Goal: Use online tool/utility

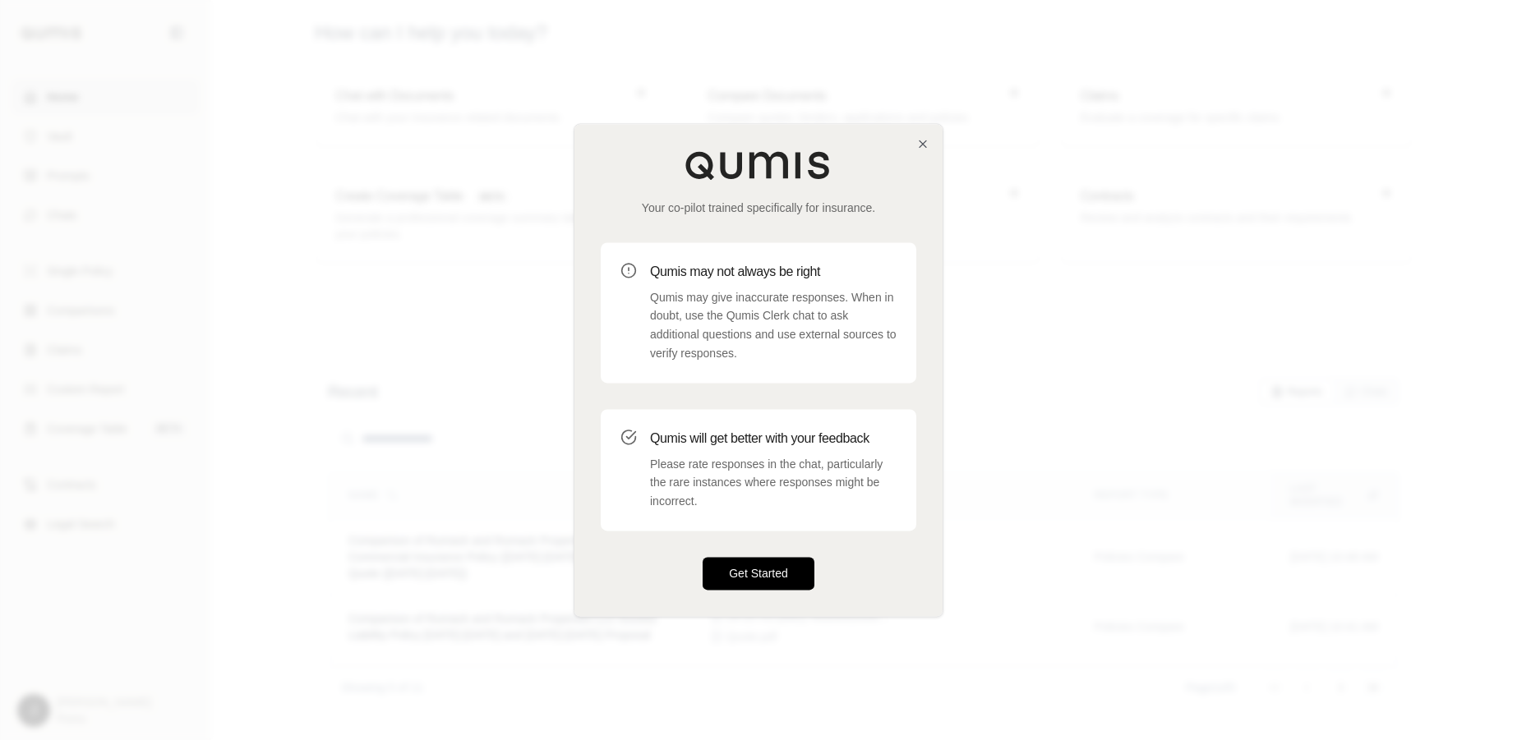
click at [741, 573] on button "Get Started" at bounding box center [758, 573] width 112 height 33
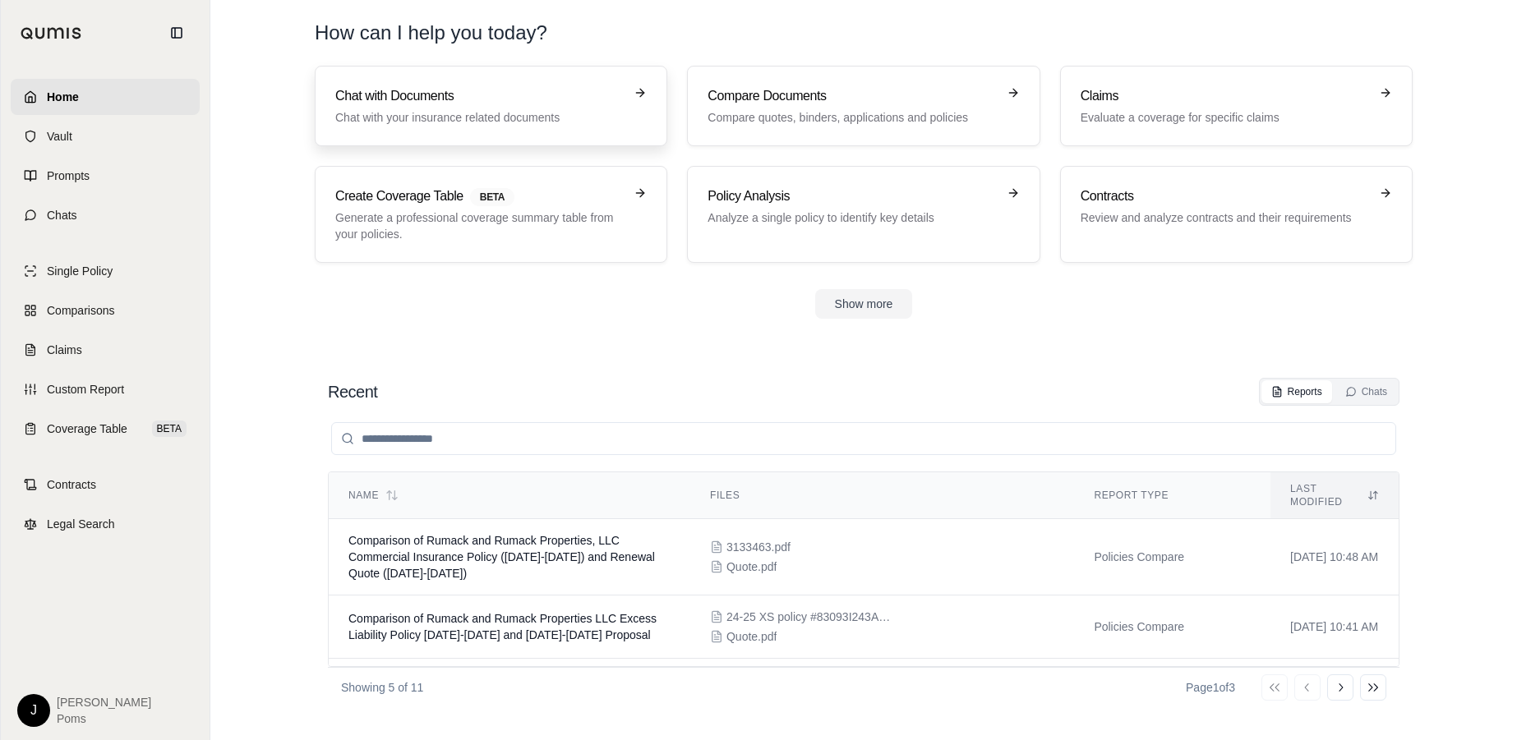
click at [541, 103] on h3 "Chat with Documents" at bounding box center [479, 96] width 288 height 20
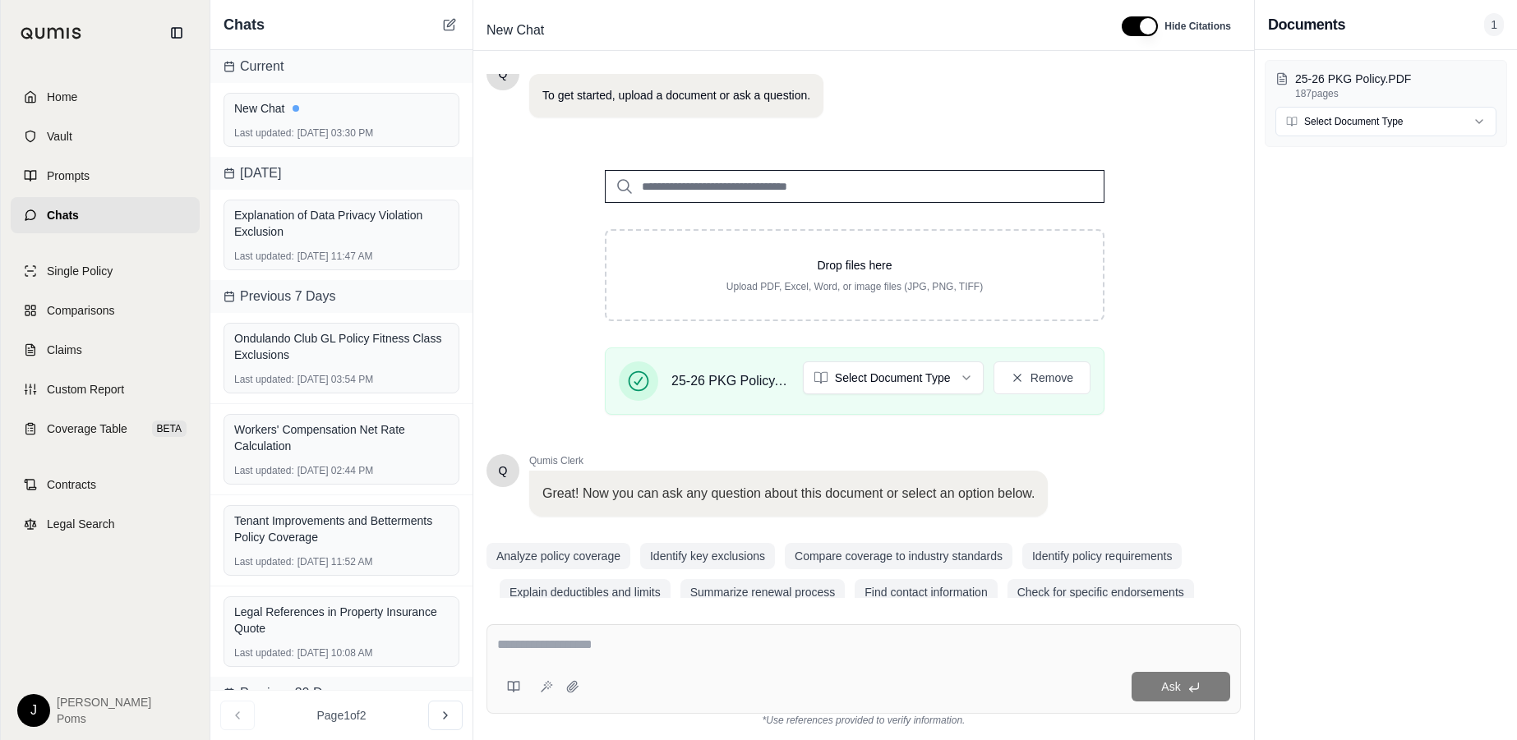
scroll to position [147, 0]
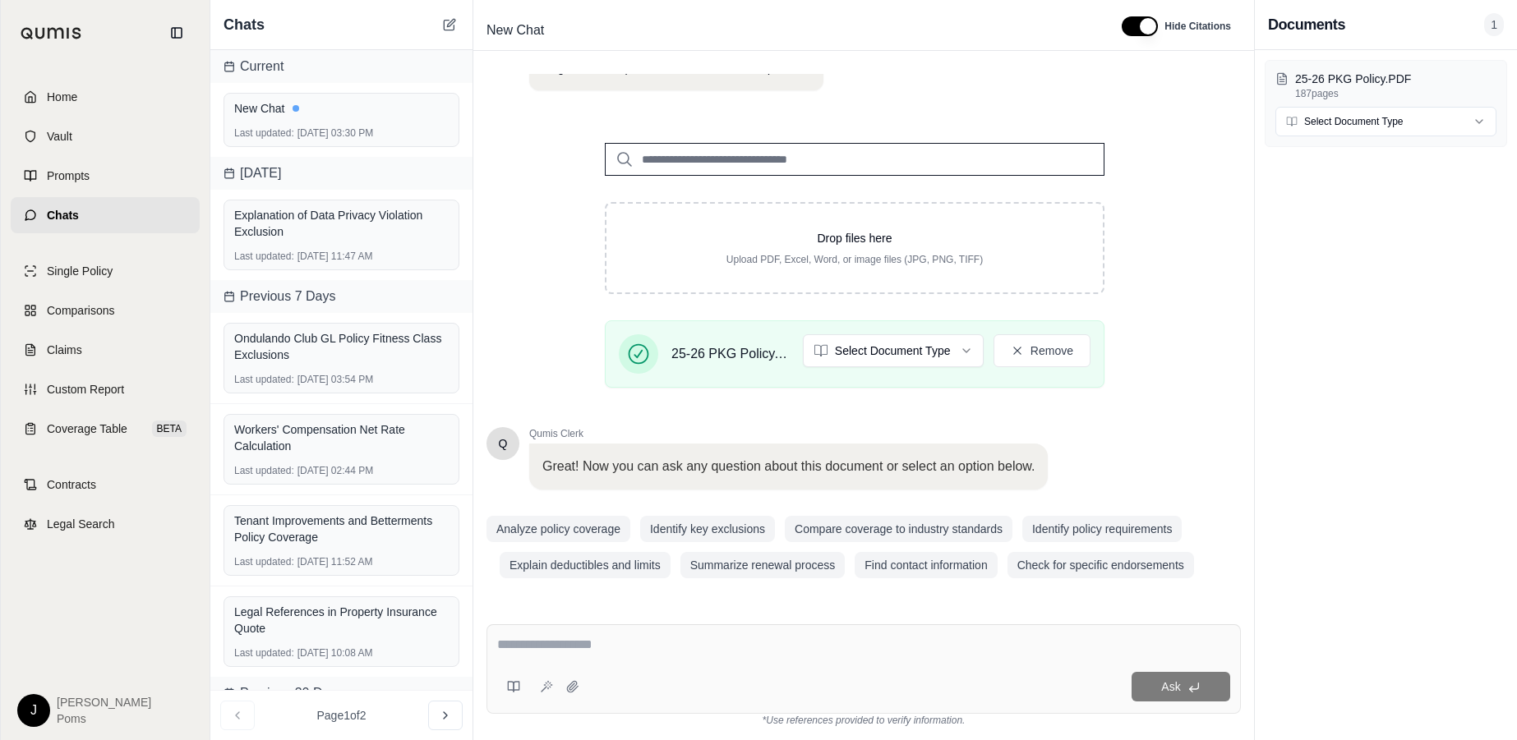
click at [617, 635] on textarea at bounding box center [863, 645] width 733 height 20
type textarea "**********"
click at [1186, 690] on button "Ask" at bounding box center [1180, 687] width 99 height 30
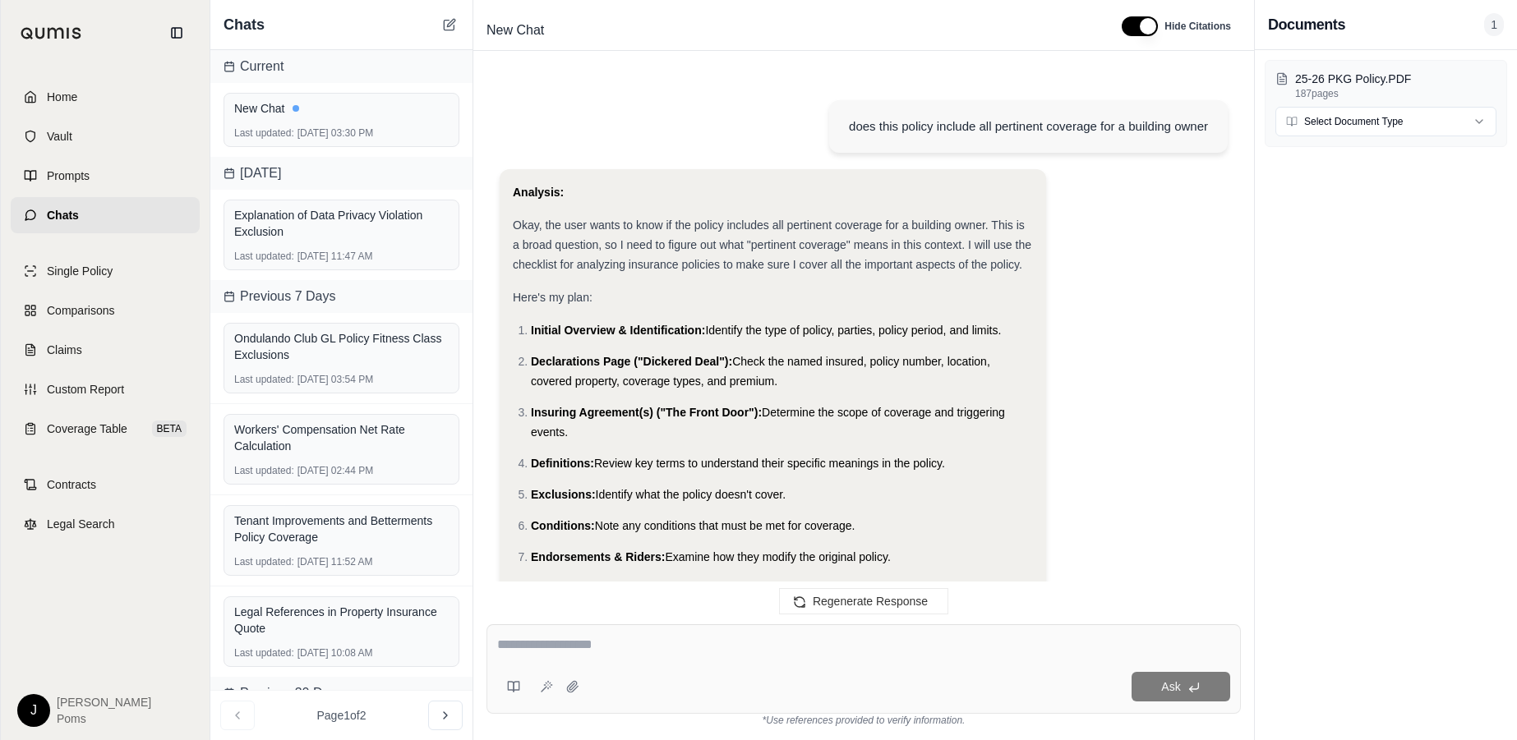
scroll to position [5938, 0]
